Goal: Check status

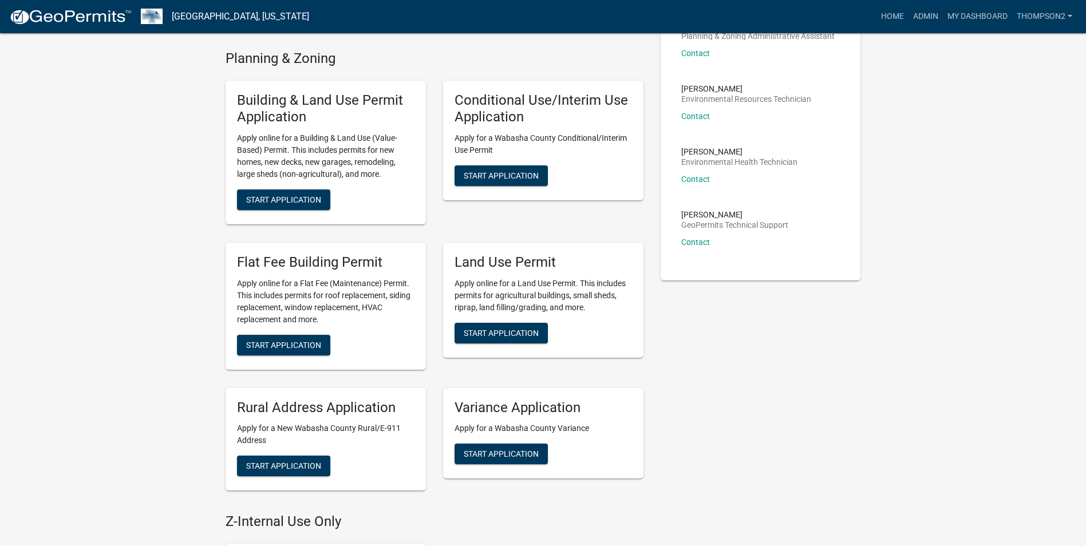
scroll to position [229, 0]
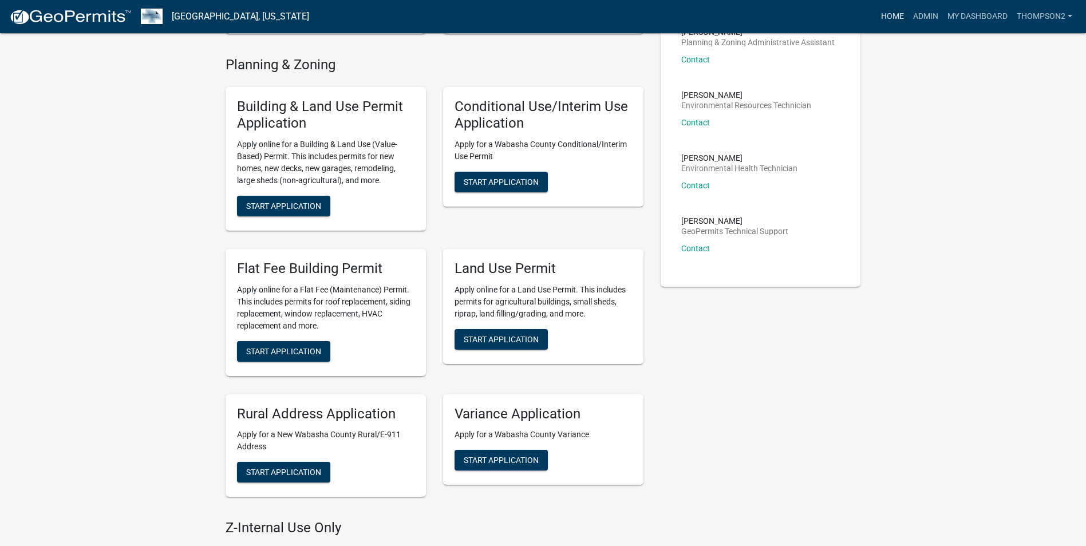
click at [895, 22] on link "Home" at bounding box center [892, 17] width 32 height 22
click at [922, 19] on link "Admin" at bounding box center [925, 17] width 34 height 22
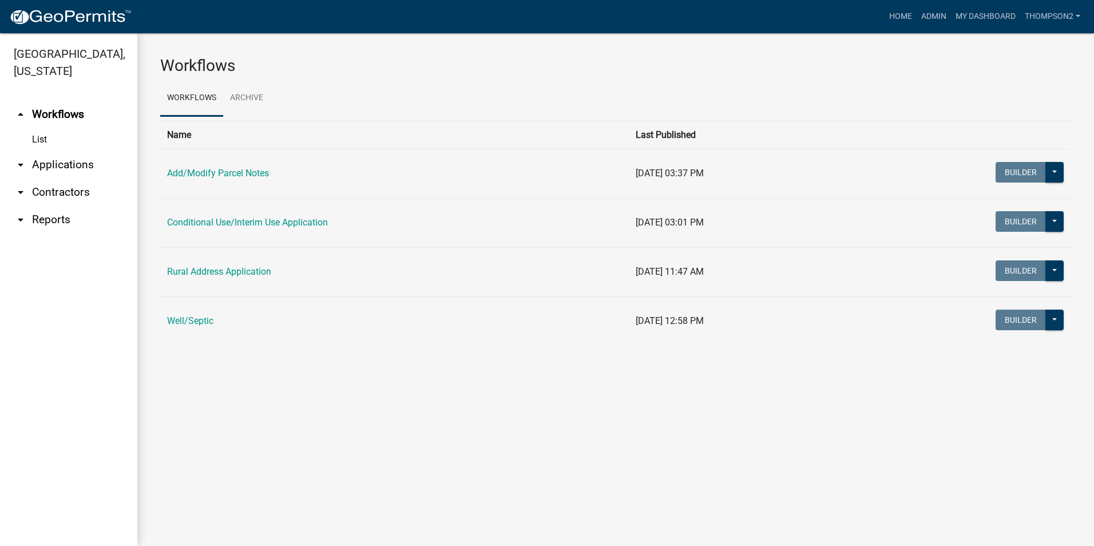
click at [177, 315] on td "Well/Septic" at bounding box center [394, 320] width 469 height 49
click at [188, 324] on link "Well/Septic" at bounding box center [190, 320] width 46 height 11
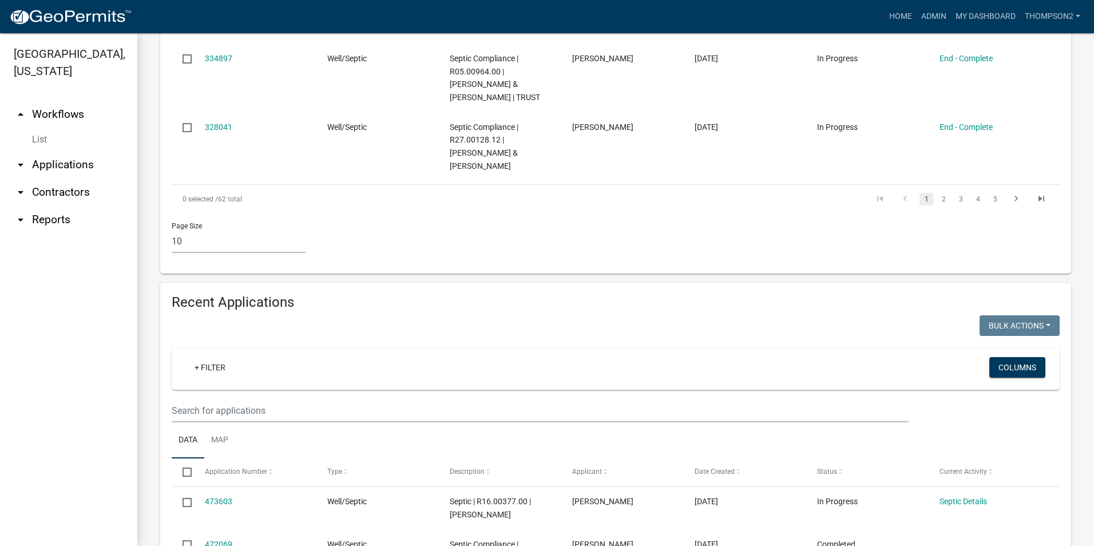
scroll to position [801, 0]
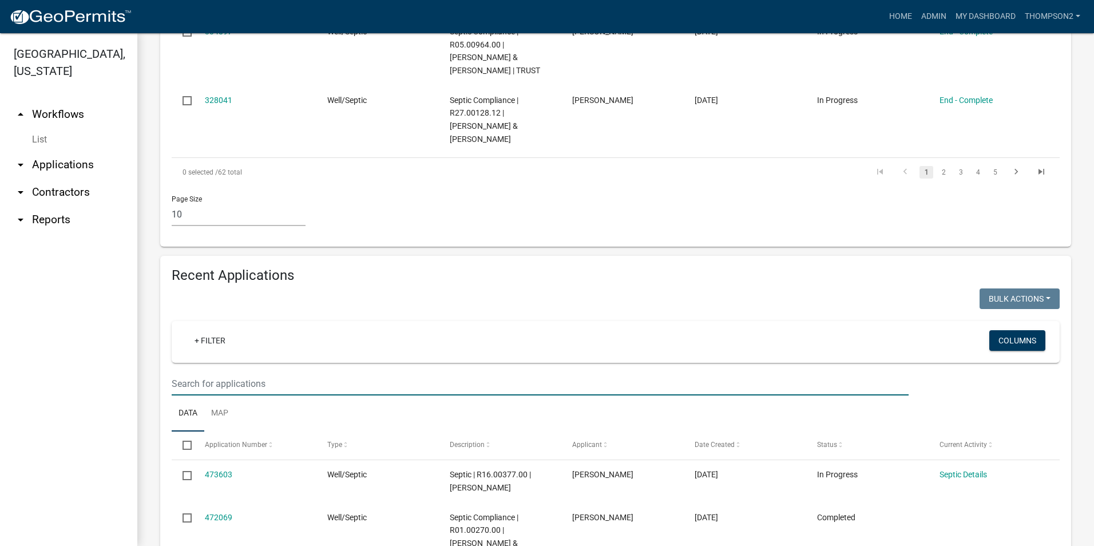
click at [228, 375] on input "text" at bounding box center [540, 383] width 737 height 23
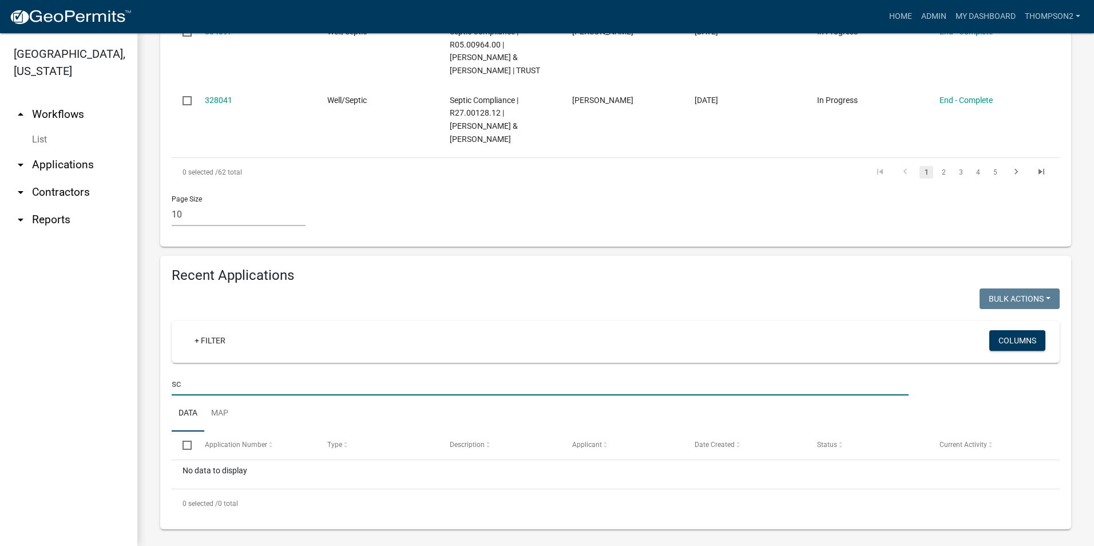
type input "s"
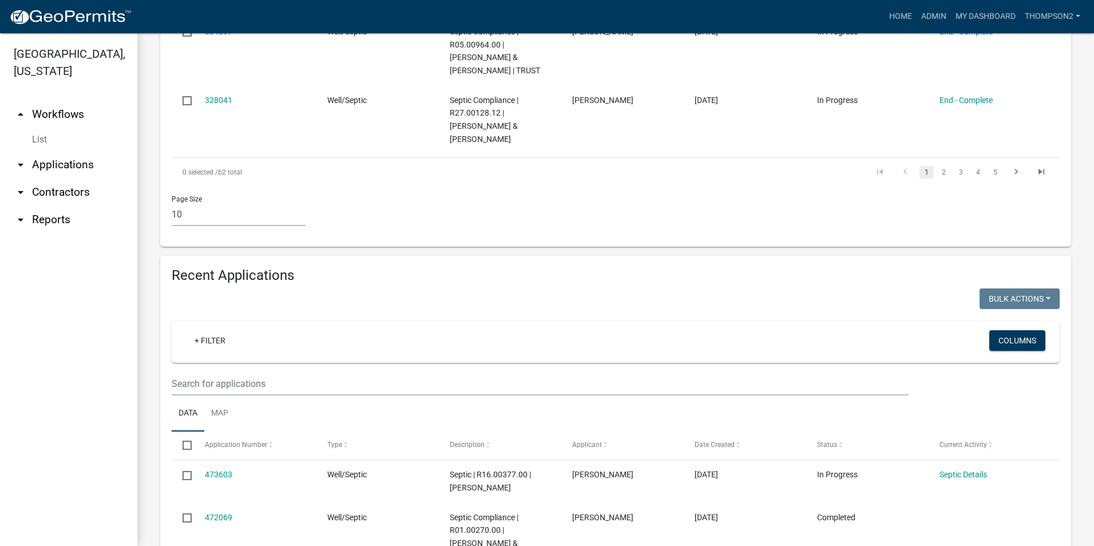
click at [165, 380] on div at bounding box center [540, 383] width 754 height 23
click at [213, 389] on input "text" at bounding box center [540, 383] width 737 height 23
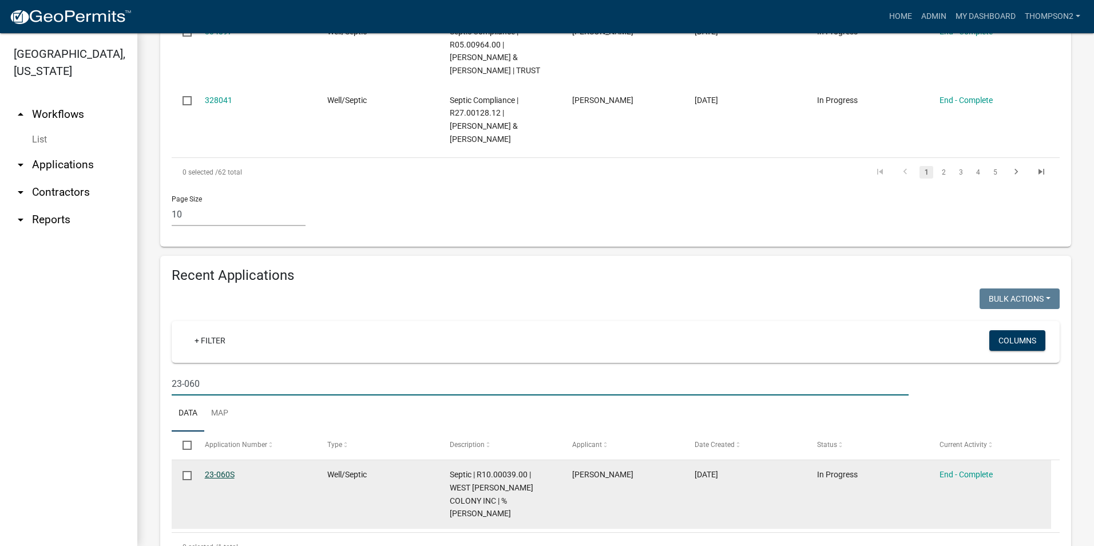
type input "23-060"
click at [223, 476] on link "23-060S" at bounding box center [220, 474] width 30 height 9
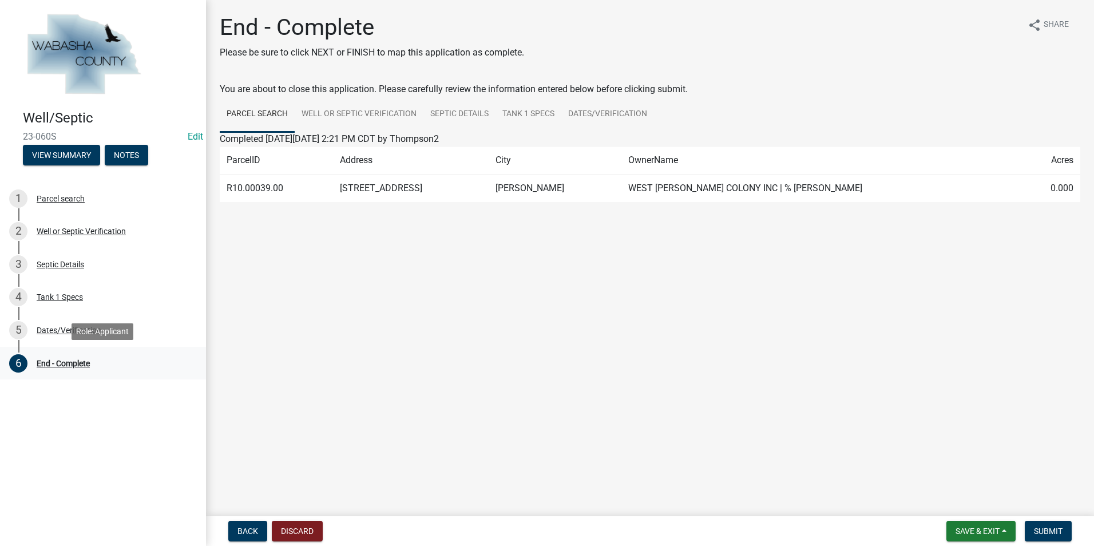
click at [78, 359] on div "End - Complete" at bounding box center [63, 363] width 53 height 8
click at [80, 335] on div "5 Dates/Verification" at bounding box center [98, 330] width 179 height 18
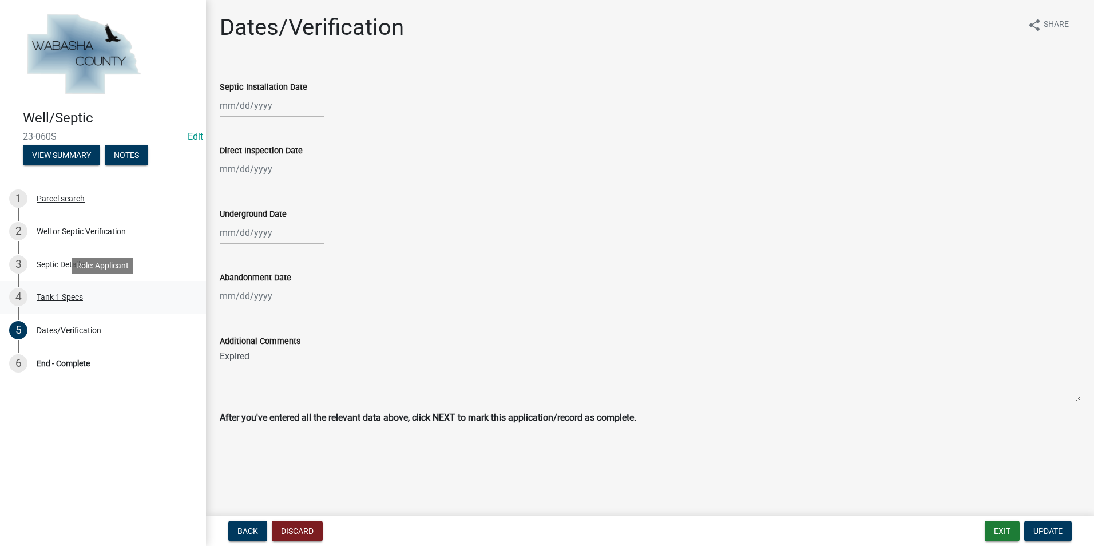
click at [74, 300] on div "Tank 1 Specs" at bounding box center [60, 297] width 46 height 8
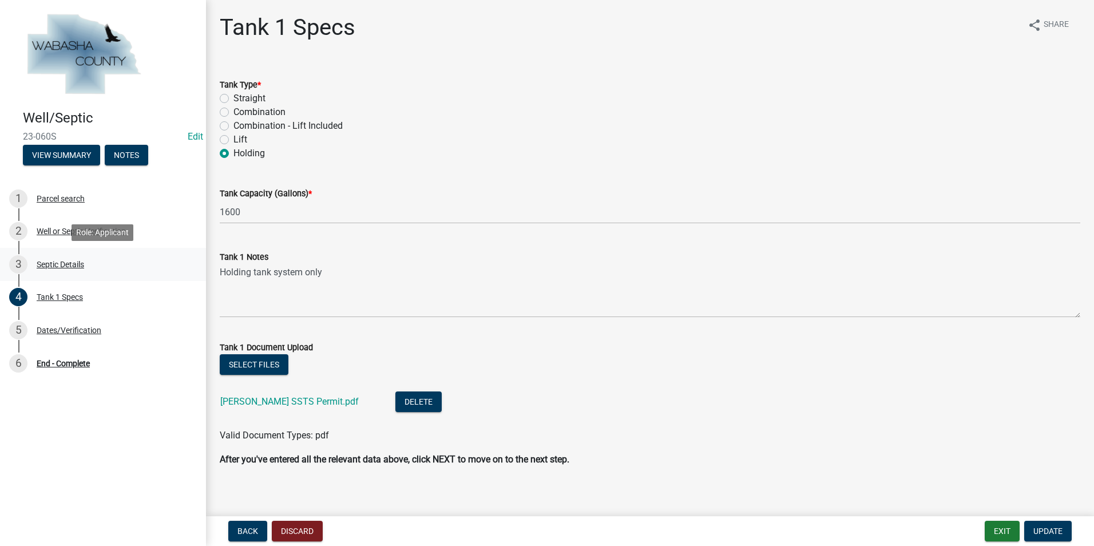
click at [72, 258] on div "3 Septic Details" at bounding box center [98, 264] width 179 height 18
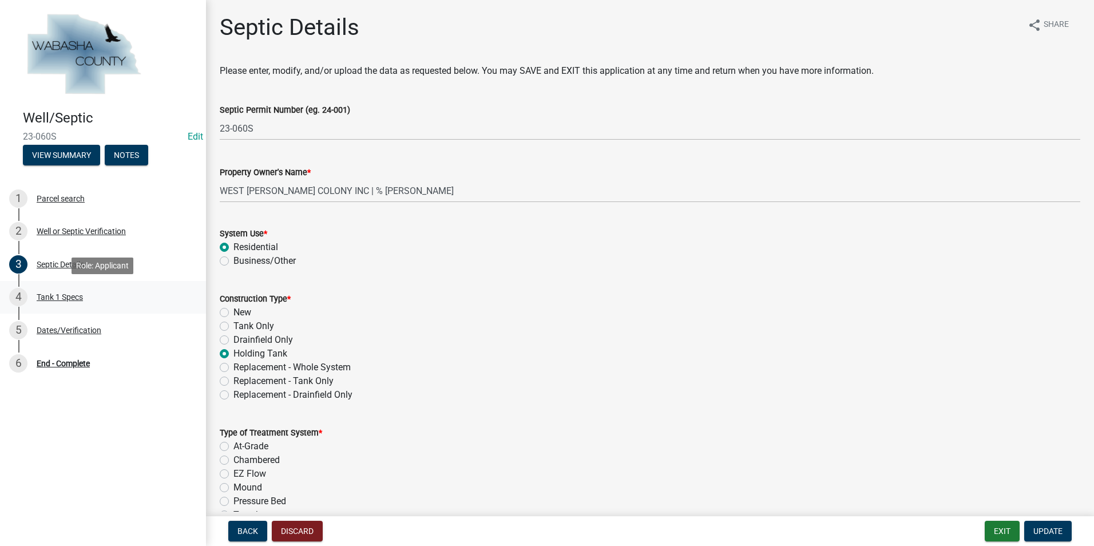
click at [73, 291] on div "4 Tank 1 Specs" at bounding box center [98, 297] width 179 height 18
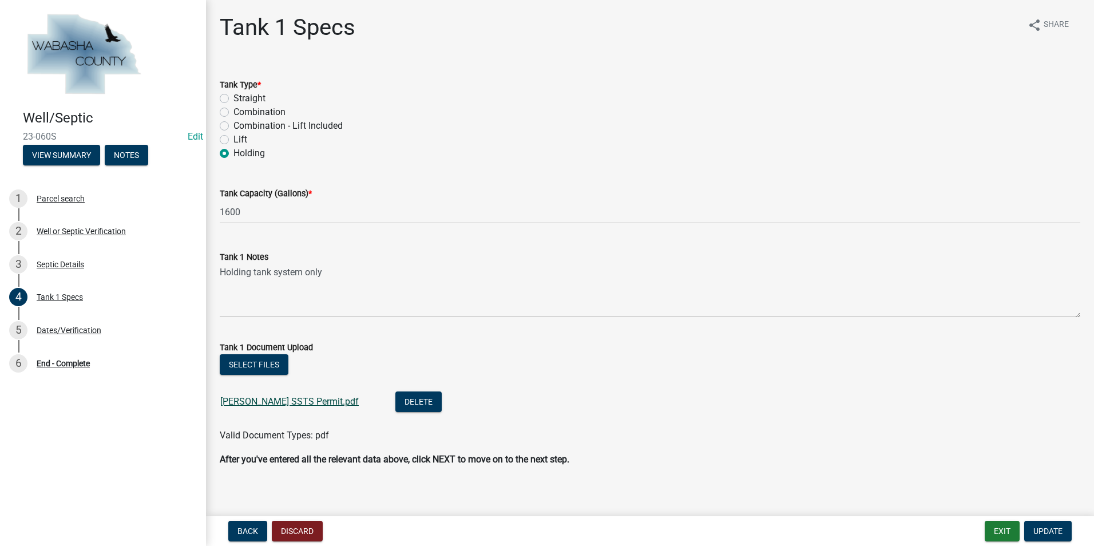
click at [293, 400] on link "[PERSON_NAME] SSTS Permit.pdf" at bounding box center [289, 401] width 138 height 11
